Goal: Task Accomplishment & Management: Complete application form

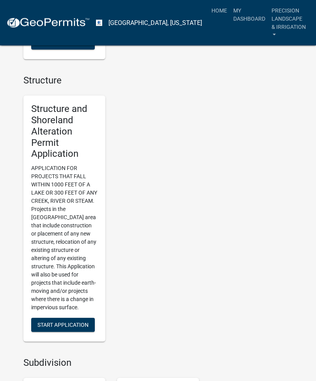
click at [84, 322] on span "Start Application" at bounding box center [62, 325] width 51 height 6
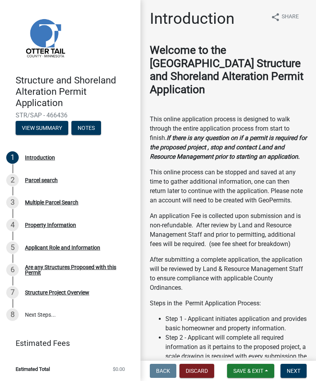
click at [302, 370] on button "Next" at bounding box center [293, 371] width 26 height 14
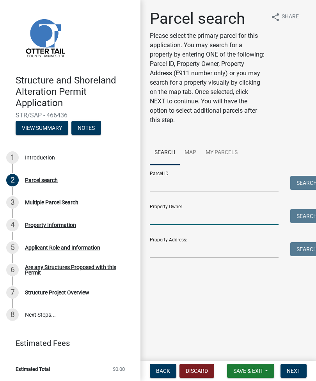
click at [235, 217] on input "Property Owner:" at bounding box center [214, 217] width 129 height 16
type input "Van der w"
click at [311, 218] on button "Search" at bounding box center [306, 216] width 33 height 14
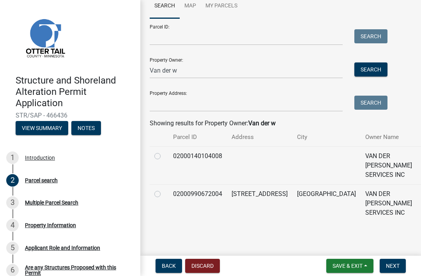
scroll to position [99, 0]
click at [164, 194] on td at bounding box center [159, 203] width 19 height 38
click at [154, 189] on td at bounding box center [159, 203] width 19 height 38
click at [162, 193] on div at bounding box center [158, 194] width 9 height 9
click at [164, 190] on label at bounding box center [164, 190] width 0 height 0
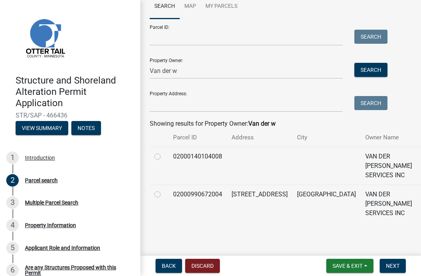
click at [164, 191] on input "radio" at bounding box center [166, 192] width 5 height 5
radio input "true"
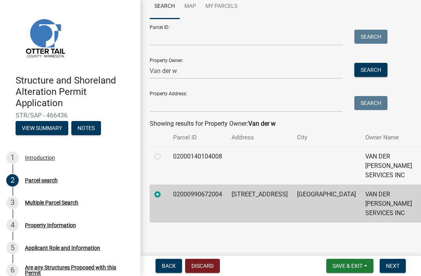
click at [315, 261] on button "Next" at bounding box center [393, 266] width 26 height 14
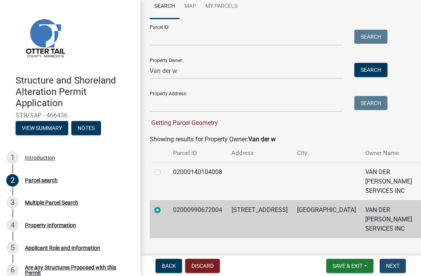
click at [315, 268] on span "Next" at bounding box center [393, 265] width 14 height 6
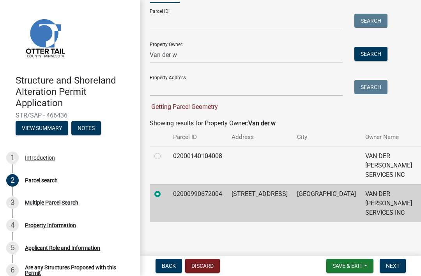
scroll to position [115, 0]
click at [315, 264] on span "Next" at bounding box center [393, 265] width 14 height 6
click at [315, 269] on button "Save & Exit" at bounding box center [349, 266] width 47 height 14
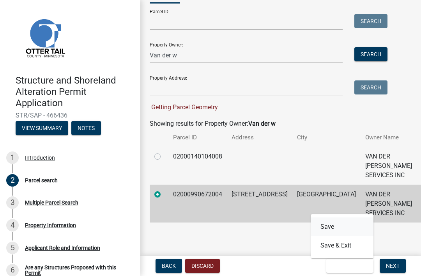
click at [315, 223] on button "Save" at bounding box center [342, 226] width 62 height 19
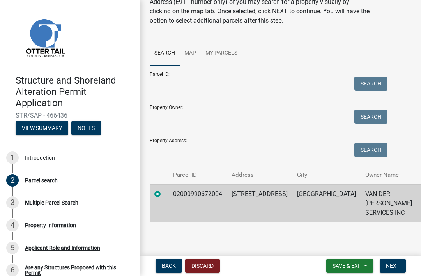
scroll to position [52, 0]
click at [315, 267] on button "Next" at bounding box center [393, 266] width 26 height 14
click at [315, 259] on button "Next" at bounding box center [393, 266] width 26 height 14
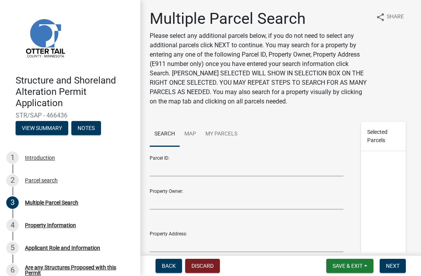
click at [315, 259] on button "Next" at bounding box center [393, 266] width 26 height 14
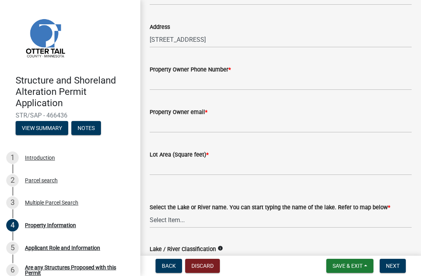
scroll to position [75, 0]
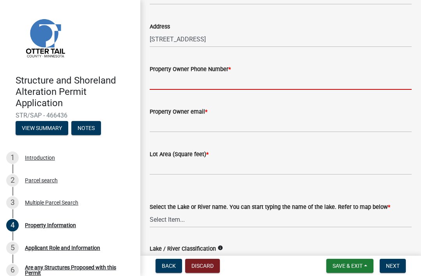
click at [274, 85] on input "Property Owner Phone Number *" at bounding box center [281, 82] width 262 height 16
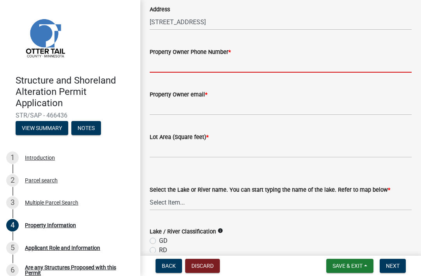
scroll to position [122, 0]
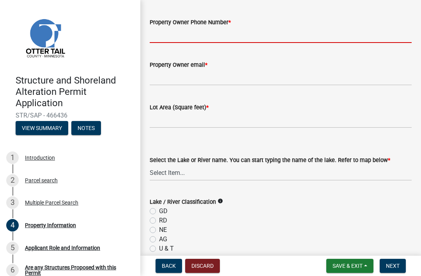
click at [217, 34] on input "Property Owner Phone Number *" at bounding box center [281, 35] width 262 height 16
type input "7125401296"
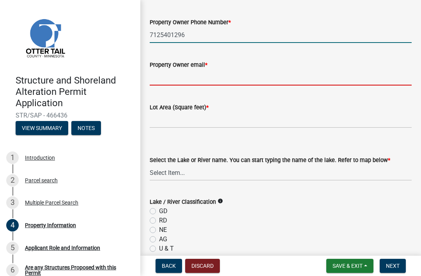
click at [213, 74] on input "Property Owner email *" at bounding box center [281, 77] width 262 height 16
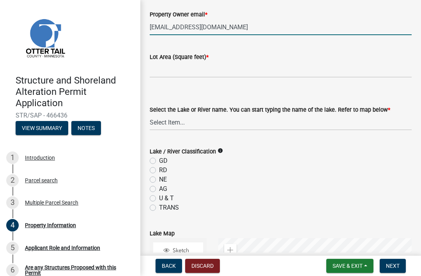
scroll to position [173, 0]
type input "[EMAIL_ADDRESS][DOMAIN_NAME]"
click at [243, 64] on input "text" at bounding box center [281, 69] width 262 height 16
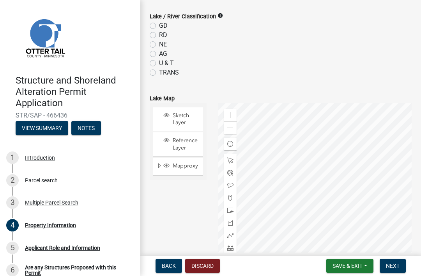
scroll to position [308, 0]
click at [152, 24] on form "Lake / River Classification info GD RD NE AG U & T TRANS" at bounding box center [281, 39] width 262 height 75
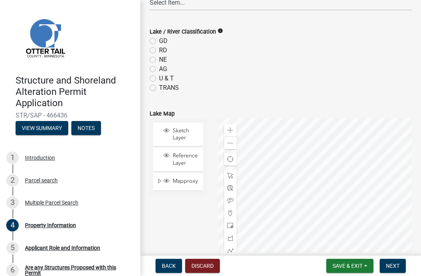
click at [159, 39] on label "GD" at bounding box center [163, 40] width 9 height 9
click at [159, 39] on input "GD" at bounding box center [161, 38] width 5 height 5
radio input "true"
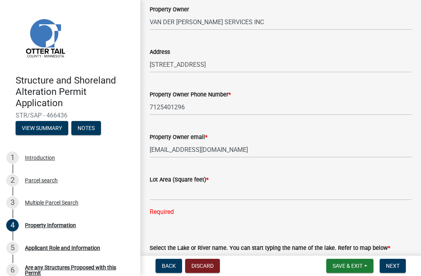
scroll to position [50, 0]
click at [210, 196] on input "text" at bounding box center [281, 192] width 262 height 16
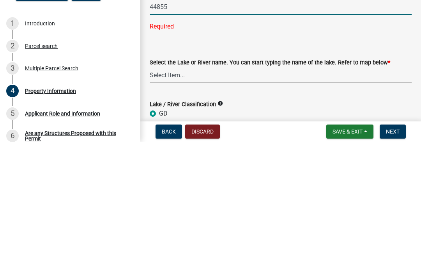
scroll to position [101, 0]
type input "44855"
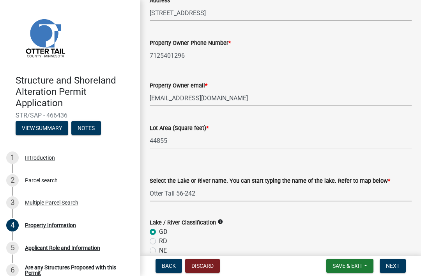
select select "ebef668c-e666-4f0f-b24a-d79aaee39ebe"
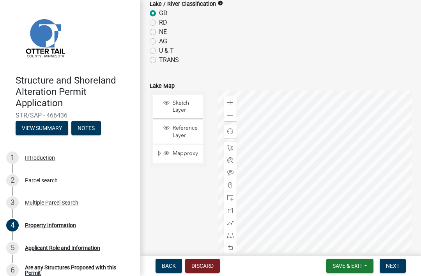
scroll to position [369, 0]
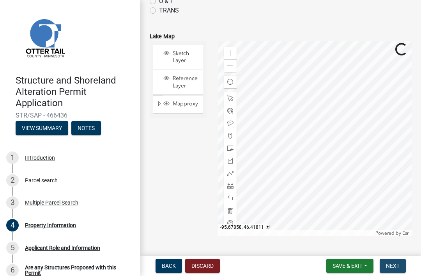
click at [315, 267] on button "Next" at bounding box center [393, 266] width 26 height 14
click at [315, 262] on span "Next" at bounding box center [393, 265] width 14 height 6
click at [315, 267] on span "Next" at bounding box center [393, 265] width 14 height 6
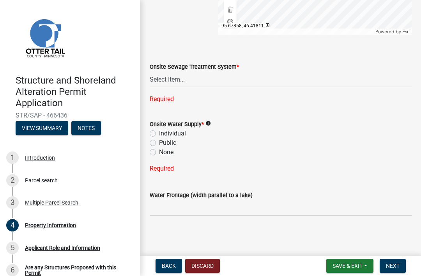
scroll to position [571, 0]
click at [315, 80] on select "Select Item... L&R Certificate of Compliance within 5yrs Compliance Inspection …" at bounding box center [281, 79] width 262 height 16
select select "9f52d7c9-96dd-4370-b810-ce091165f7c2"
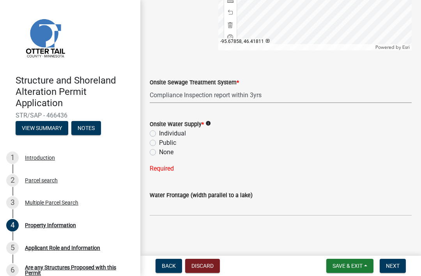
click at [159, 133] on label "Individual" at bounding box center [172, 133] width 27 height 9
click at [159, 133] on input "Individual" at bounding box center [161, 131] width 5 height 5
radio input "true"
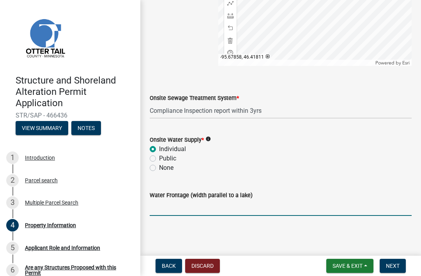
click at [259, 207] on input "Water Frontage (width parallel to a lake)" at bounding box center [281, 208] width 262 height 16
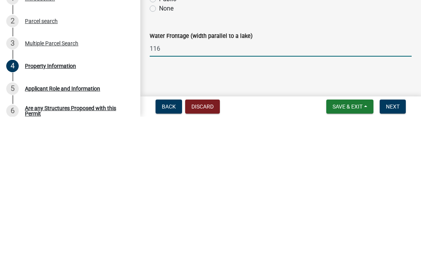
type input "116"
click at [315, 262] on span "Next" at bounding box center [393, 265] width 14 height 6
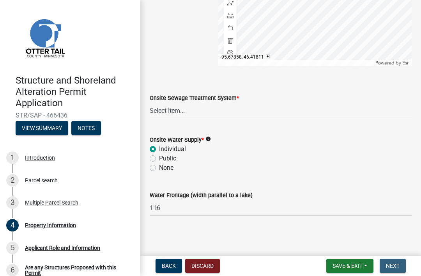
scroll to position [0, 0]
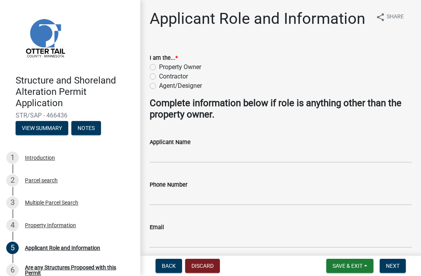
click at [159, 78] on label "Contractor" at bounding box center [173, 76] width 29 height 9
click at [159, 77] on input "Contractor" at bounding box center [161, 74] width 5 height 5
radio input "true"
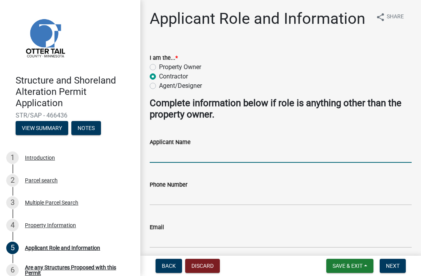
click at [220, 160] on input "Applicant Name" at bounding box center [281, 155] width 262 height 16
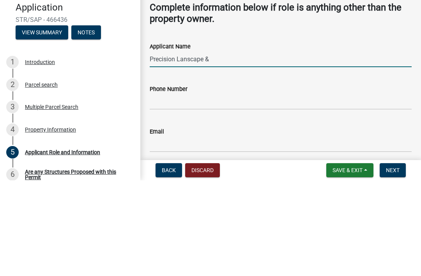
click at [188, 147] on input "Precision Lanscape &" at bounding box center [281, 155] width 262 height 16
click at [185, 147] on input "Precision Lanscape &" at bounding box center [281, 155] width 262 height 16
click at [190, 147] on input "Precision Lanscape &" at bounding box center [281, 155] width 262 height 16
click at [239, 147] on input "Precision Landscape &" at bounding box center [281, 155] width 262 height 16
type input "Precision Landscape & Irrigation"
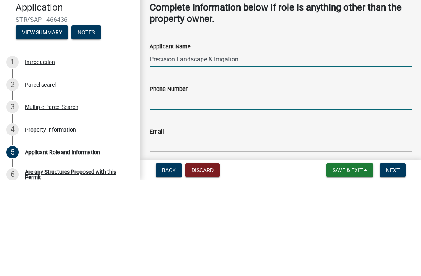
click at [277, 189] on input "Phone Number" at bounding box center [281, 197] width 262 height 16
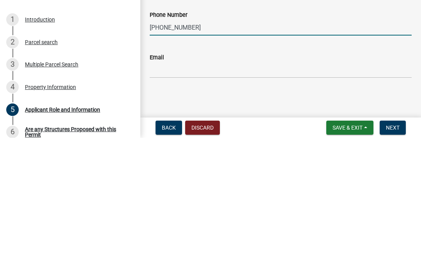
scroll to position [31, 0]
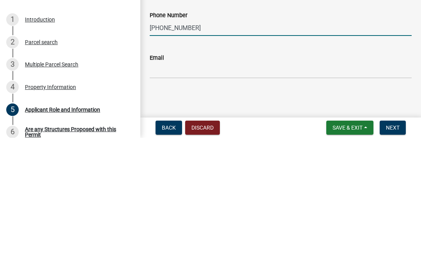
type input "[PHONE_NUMBER]"
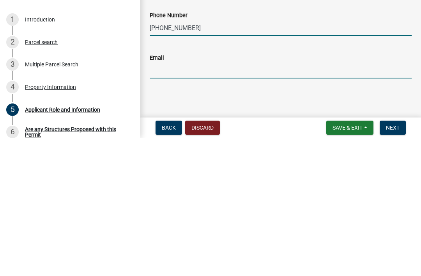
click at [255, 200] on input "Email" at bounding box center [281, 208] width 262 height 16
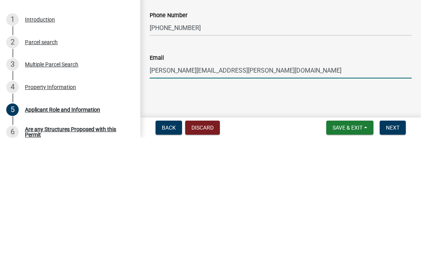
type input "[PERSON_NAME][EMAIL_ADDRESS][PERSON_NAME][DOMAIN_NAME]"
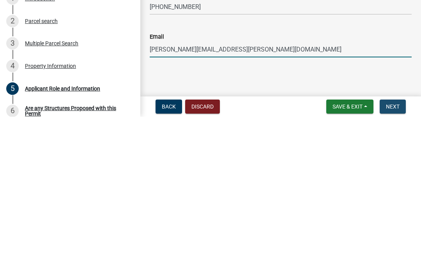
click at [315, 259] on button "Next" at bounding box center [393, 266] width 26 height 14
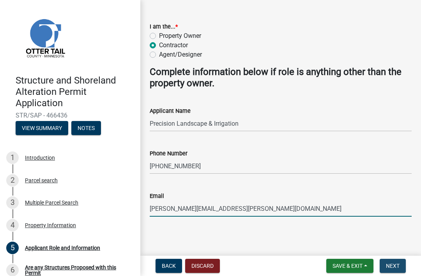
scroll to position [0, 0]
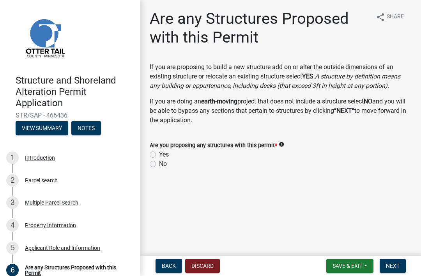
click at [159, 167] on label "No" at bounding box center [163, 163] width 8 height 9
click at [159, 164] on input "No" at bounding box center [161, 161] width 5 height 5
radio input "true"
click at [315, 270] on button "Next" at bounding box center [393, 266] width 26 height 14
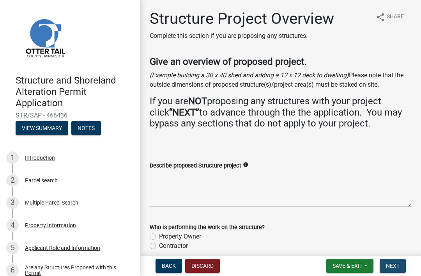
click at [315, 262] on span "Next" at bounding box center [393, 265] width 14 height 6
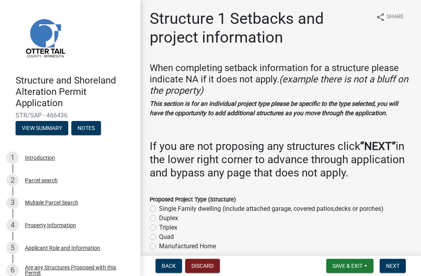
click at [315, 269] on button "Next" at bounding box center [393, 266] width 26 height 14
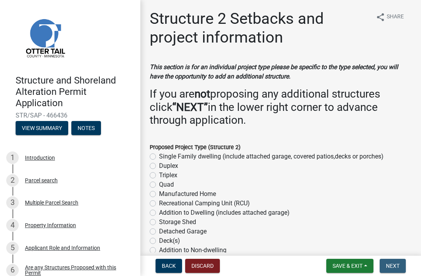
click at [315, 269] on button "Next" at bounding box center [393, 266] width 26 height 14
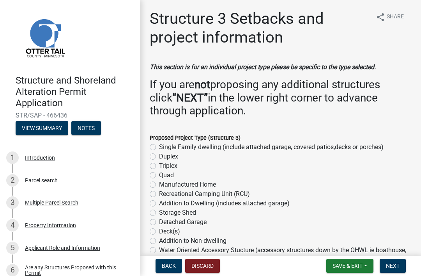
click at [315, 272] on button "Next" at bounding box center [393, 266] width 26 height 14
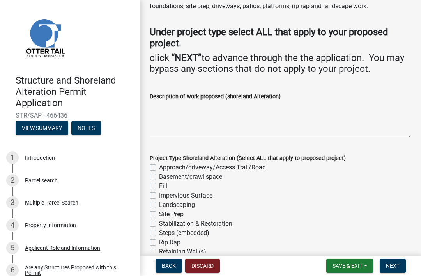
scroll to position [78, 0]
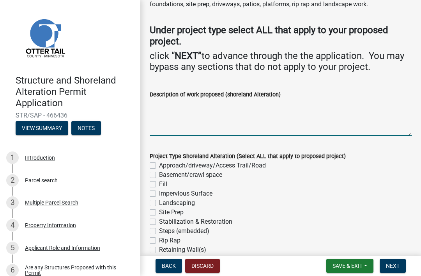
click at [228, 117] on textarea "Description of work proposed (shoreland Alteration)" at bounding box center [281, 117] width 262 height 37
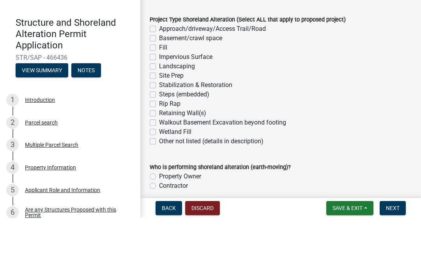
scroll to position [157, 0]
type textarea "Replacing block and timber retaining wall edge at the turf to sand transition. …"
click at [159, 110] on label "Impervious Surface" at bounding box center [185, 114] width 53 height 9
click at [159, 110] on input "Impervious Surface" at bounding box center [161, 112] width 5 height 5
checkbox input "true"
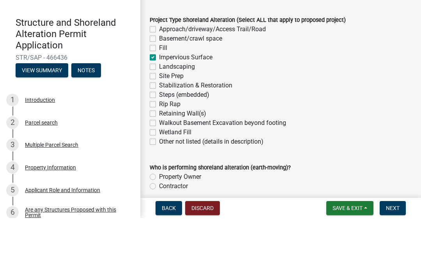
checkbox input "false"
checkbox input "true"
checkbox input "false"
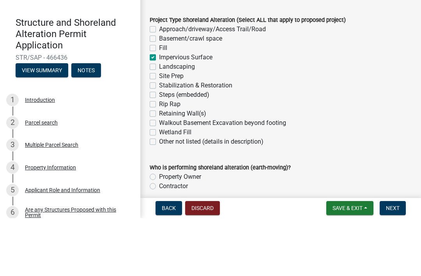
checkbox input "false"
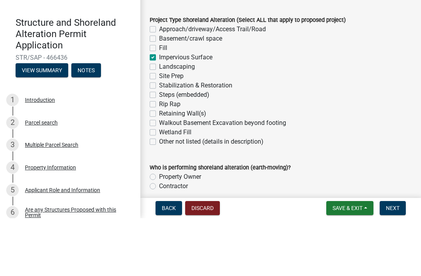
checkbox input "false"
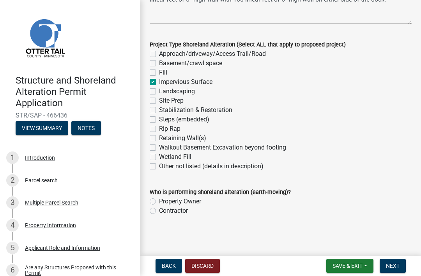
scroll to position [189, 0]
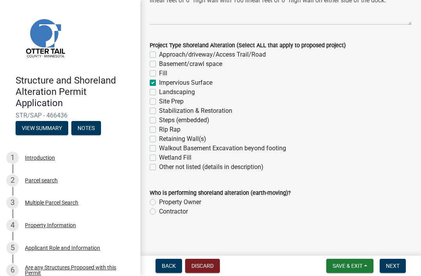
click at [159, 212] on label "Contractor" at bounding box center [173, 211] width 29 height 9
click at [159, 212] on input "Contractor" at bounding box center [161, 209] width 5 height 5
radio input "true"
click at [315, 261] on button "Next" at bounding box center [393, 266] width 26 height 14
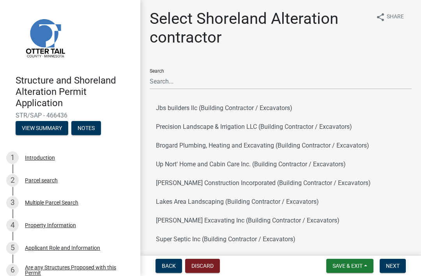
click at [310, 115] on button "Jbs builders llc (Building Contractor / Excavators)" at bounding box center [281, 108] width 262 height 19
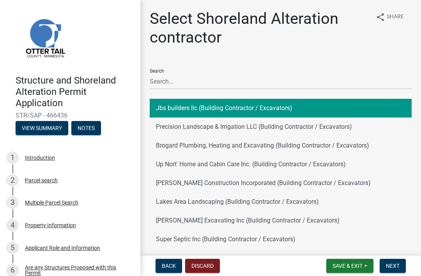
click at [315, 128] on button "Precision Landscape & Irrigation LLC (Building Contractor / Excavators)" at bounding box center [281, 126] width 262 height 19
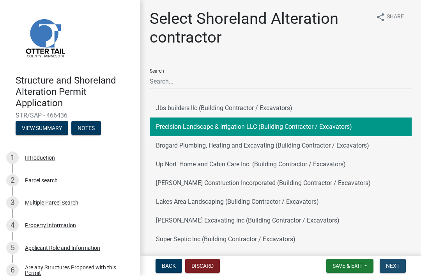
click at [315, 262] on span "Next" at bounding box center [393, 265] width 14 height 6
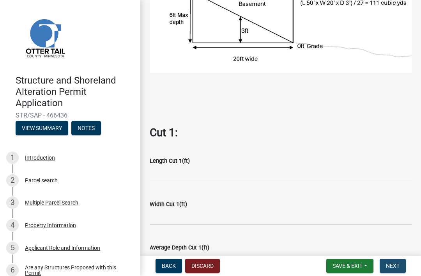
click at [315, 260] on button "Next" at bounding box center [393, 266] width 26 height 14
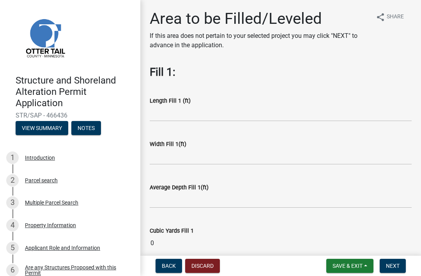
click at [166, 269] on button "Back" at bounding box center [169, 266] width 27 height 14
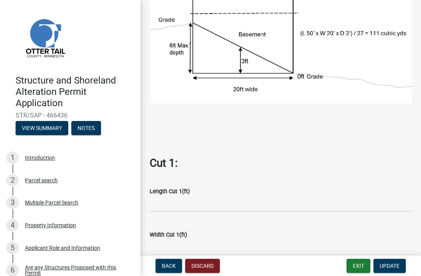
scroll to position [145, 0]
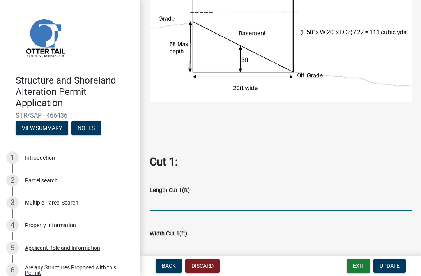
click at [229, 201] on input "text" at bounding box center [281, 203] width 262 height 16
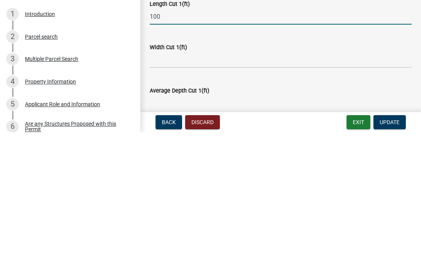
scroll to position [188, 0]
type input "100"
click at [291, 195] on input "text" at bounding box center [281, 203] width 262 height 16
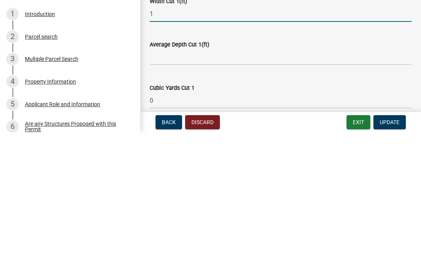
scroll to position [237, 0]
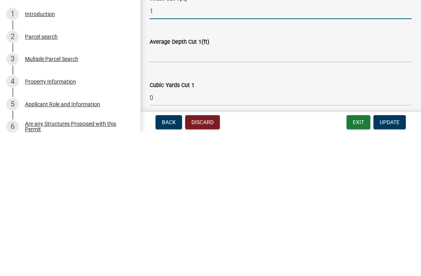
type input "1"
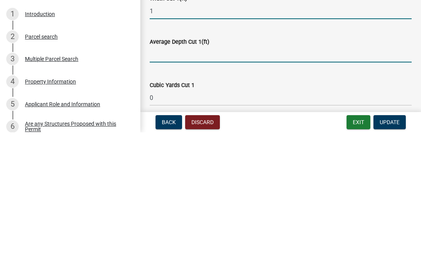
click at [299, 190] on input "text" at bounding box center [281, 198] width 262 height 16
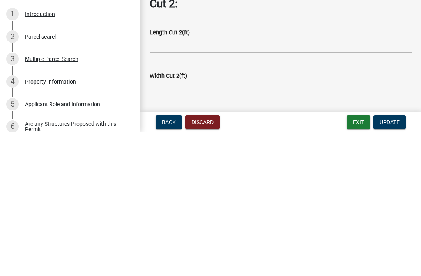
scroll to position [420, 0]
click at [315, 255] on nav "Back Discard Exit Update" at bounding box center [280, 265] width 281 height 20
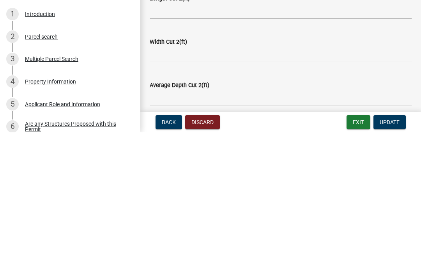
type input "0.5"
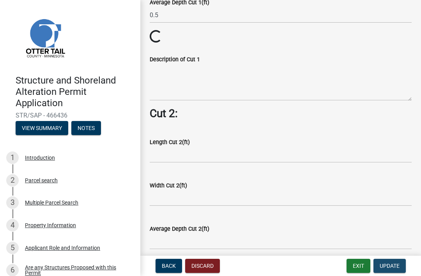
click at [315, 259] on button "Update" at bounding box center [390, 266] width 32 height 14
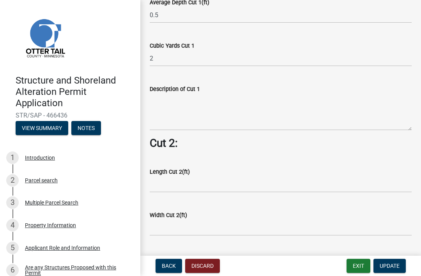
click at [315, 269] on span "Update" at bounding box center [390, 265] width 20 height 6
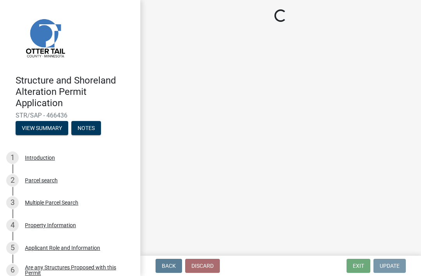
scroll to position [0, 0]
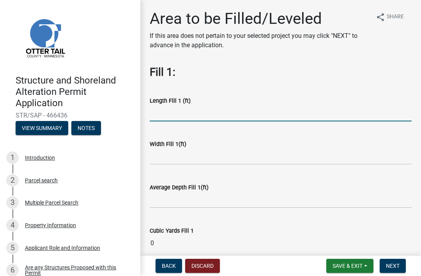
click at [306, 108] on input "text" at bounding box center [281, 113] width 262 height 16
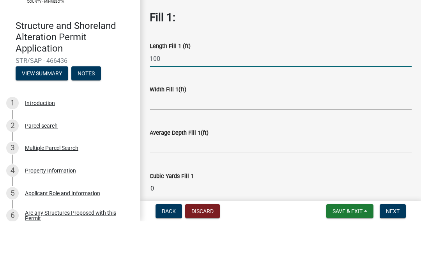
type input "100"
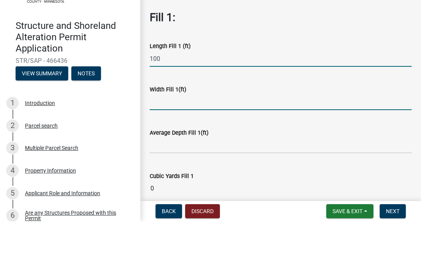
click at [315, 149] on input "text" at bounding box center [281, 157] width 262 height 16
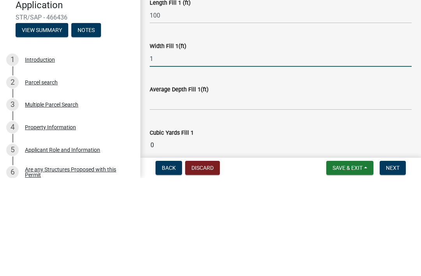
type input "1"
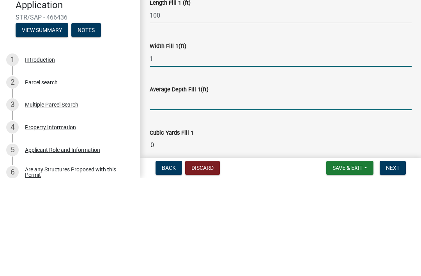
click at [315, 192] on input "text" at bounding box center [281, 200] width 262 height 16
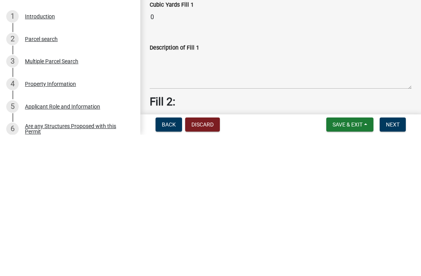
scroll to position [85, 0]
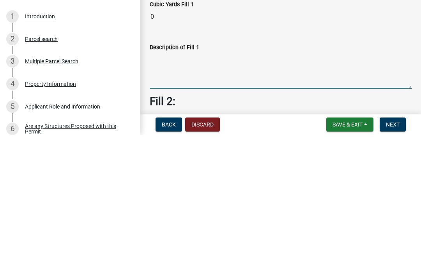
type input "0.5"
type textarea "Base prep for block edging"
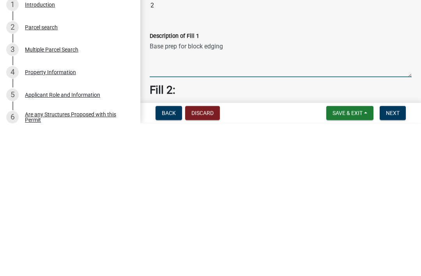
click at [315, 262] on span "Next" at bounding box center [393, 265] width 14 height 6
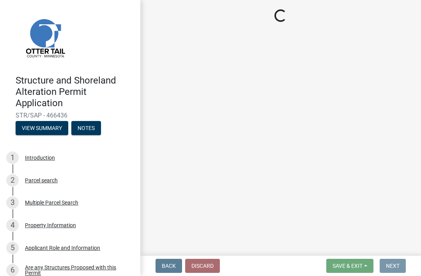
scroll to position [0, 0]
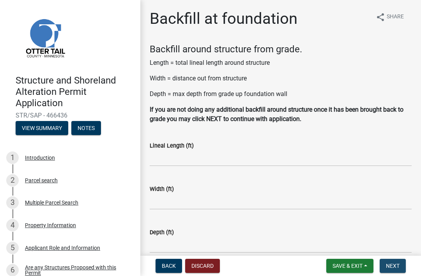
click at [315, 271] on button "Next" at bounding box center [393, 266] width 26 height 14
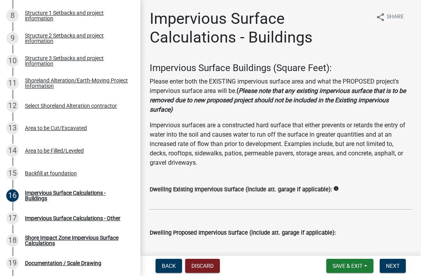
scroll to position [309, 0]
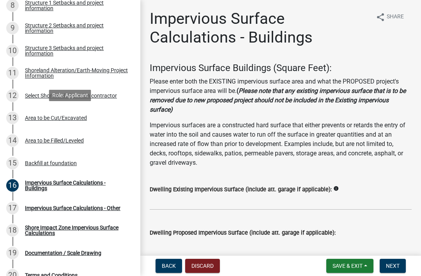
click at [87, 118] on div "13 Area to be Cut/Excavated" at bounding box center [67, 118] width 122 height 12
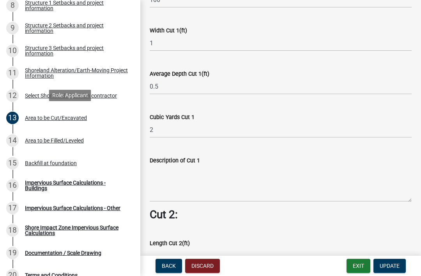
scroll to position [349, 0]
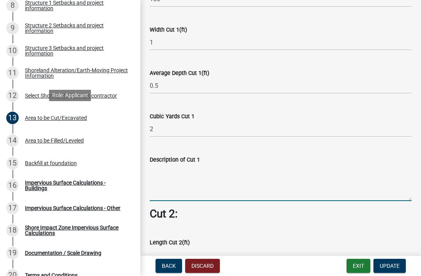
click at [261, 180] on textarea "Description of Cut 1" at bounding box center [281, 182] width 262 height 37
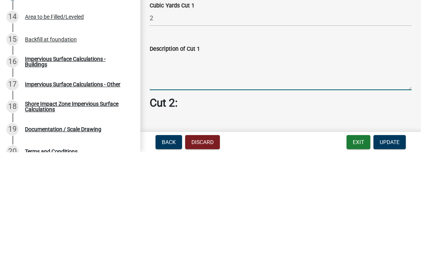
scroll to position [337, 0]
click at [282, 176] on textarea "Description of Cut 1" at bounding box center [281, 194] width 262 height 37
type textarea "Base prep for block edge"
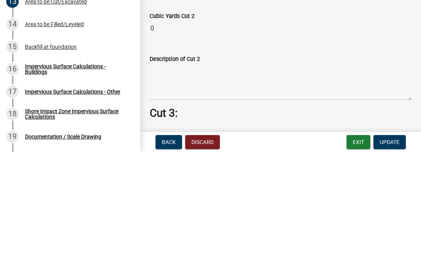
scroll to position [301, 0]
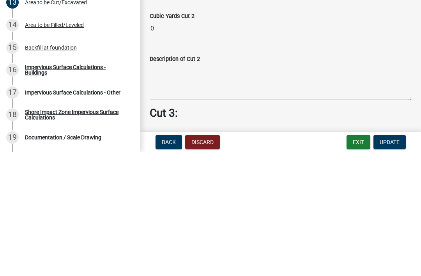
click at [92, 188] on div "Impervious Surface Calculations - Buildings" at bounding box center [76, 193] width 103 height 11
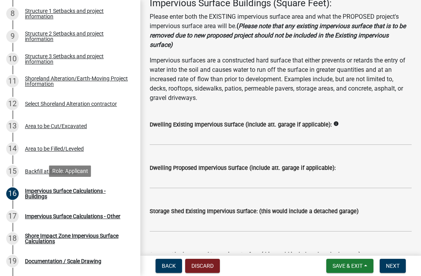
scroll to position [63, 0]
